Goal: Navigation & Orientation: Find specific page/section

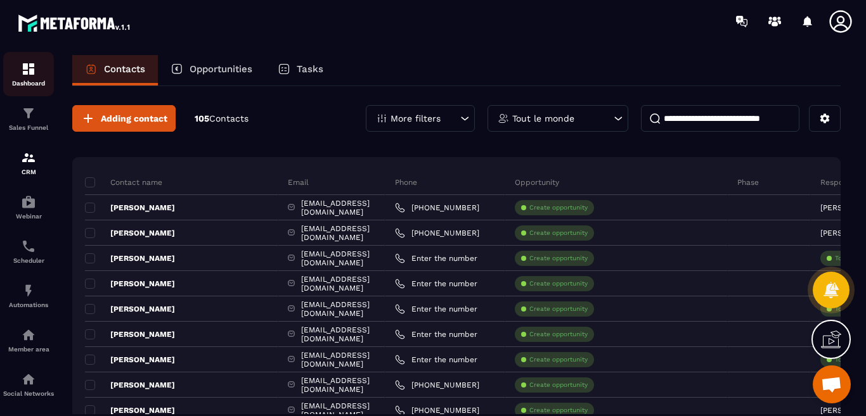
click at [30, 69] on img at bounding box center [28, 68] width 15 height 15
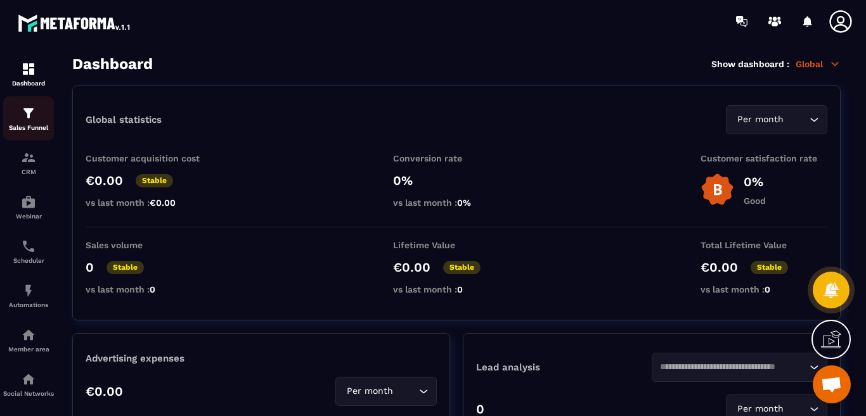
click at [26, 115] on img at bounding box center [28, 113] width 15 height 15
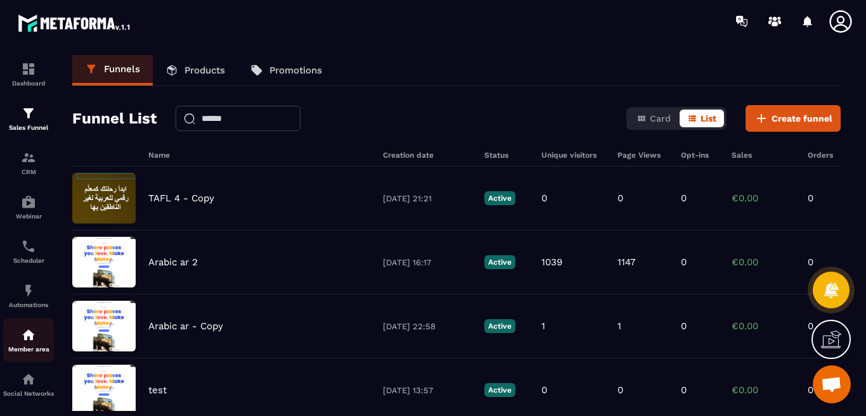
click at [28, 332] on img at bounding box center [28, 335] width 15 height 15
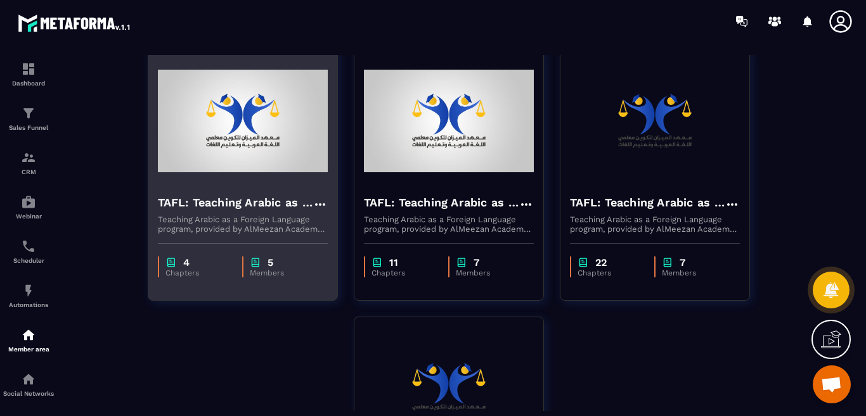
scroll to position [63, 0]
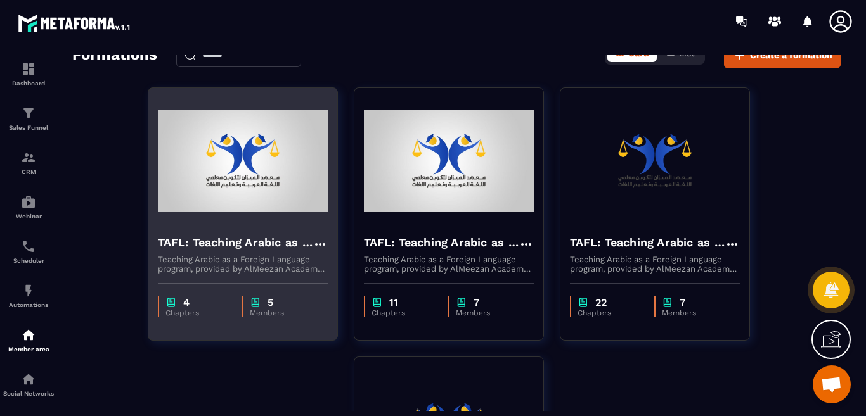
click at [265, 191] on img at bounding box center [243, 161] width 170 height 127
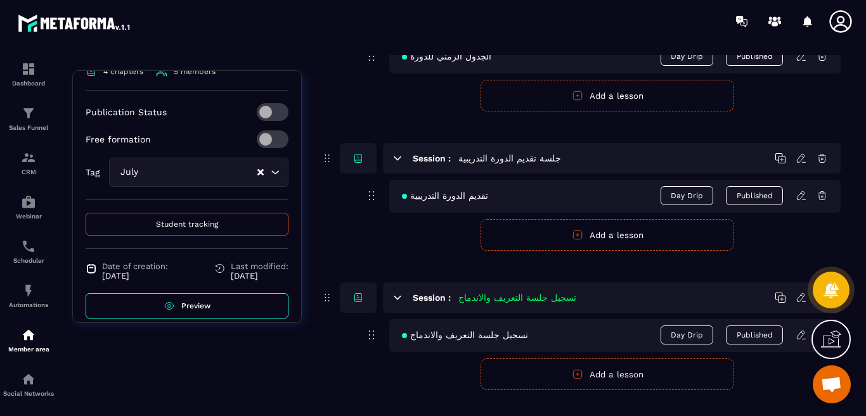
scroll to position [190, 0]
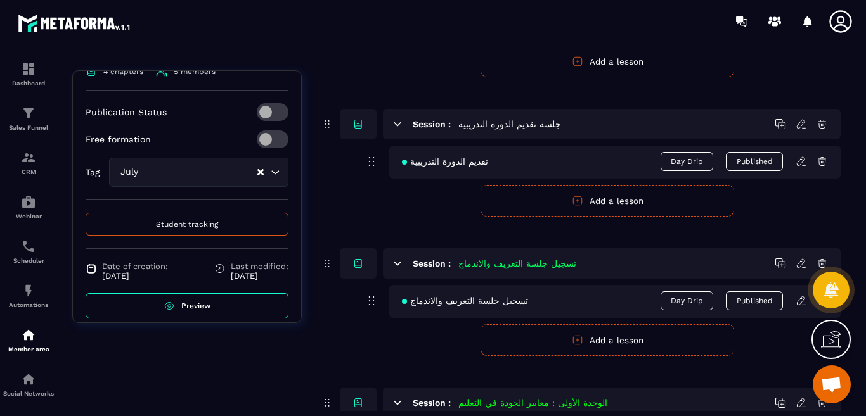
click at [196, 302] on span "Preview" at bounding box center [195, 306] width 29 height 9
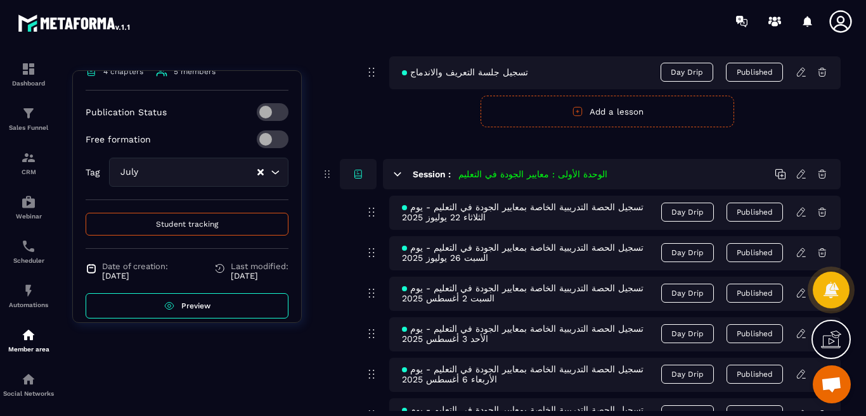
scroll to position [396, 0]
